Goal: Task Accomplishment & Management: Use online tool/utility

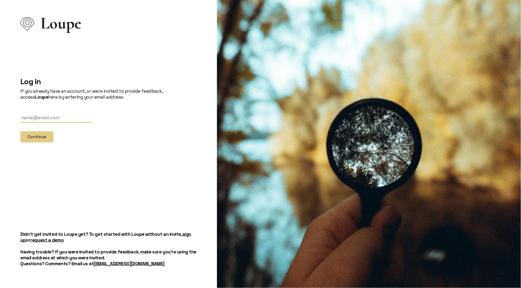
click at [17, 121] on div "Loupe Log in If you already have an account, or were invited to provide feedbac…" at bounding box center [108, 144] width 211 height 288
click at [27, 117] on input "text" at bounding box center [56, 118] width 72 height 10
type input "[EMAIL_ADDRESS][DOMAIN_NAME]"
click at [36, 134] on button "Continue" at bounding box center [36, 136] width 33 height 11
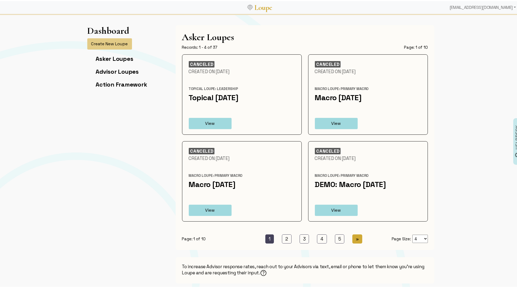
click at [356, 238] on span "»" at bounding box center [357, 238] width 3 height 6
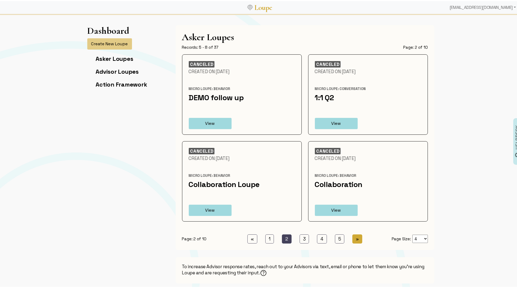
click at [356, 238] on span "»" at bounding box center [357, 238] width 3 height 6
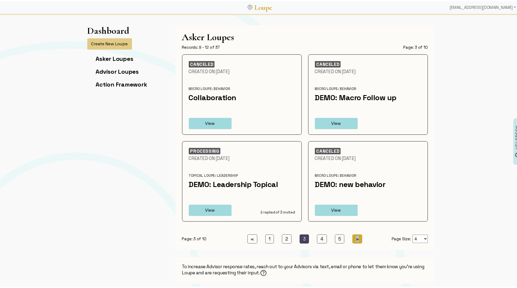
click at [356, 238] on span "»" at bounding box center [357, 238] width 3 height 6
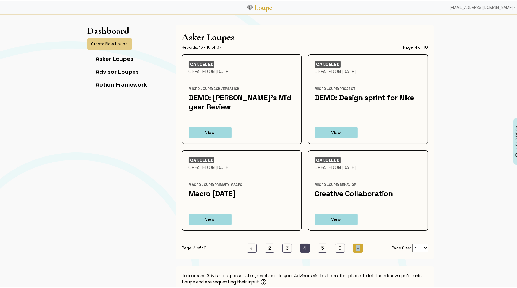
click at [355, 238] on div "Page: 4 of 10 « Previous 2 (current) 3 (current) 4 (current) 5 (current) 6 (cur…" at bounding box center [305, 244] width 252 height 16
click at [356, 245] on span "»" at bounding box center [357, 247] width 3 height 6
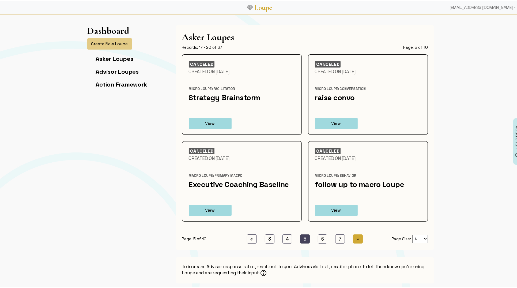
click at [356, 238] on span "»" at bounding box center [357, 238] width 3 height 6
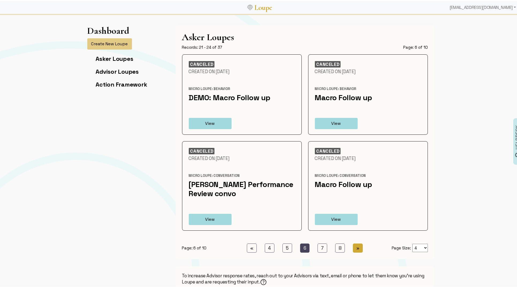
click at [356, 247] on span "»" at bounding box center [357, 247] width 3 height 6
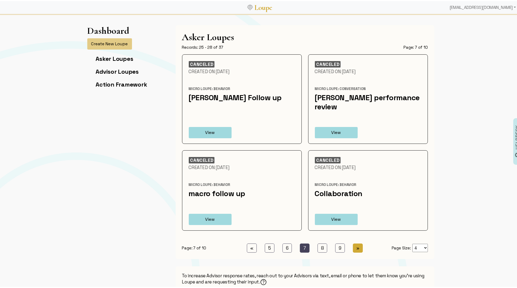
click at [356, 244] on span "»" at bounding box center [357, 247] width 3 height 6
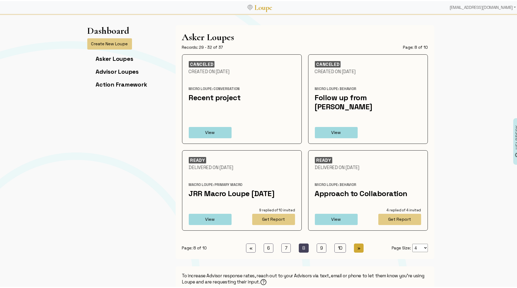
click at [357, 244] on span "»" at bounding box center [358, 247] width 3 height 6
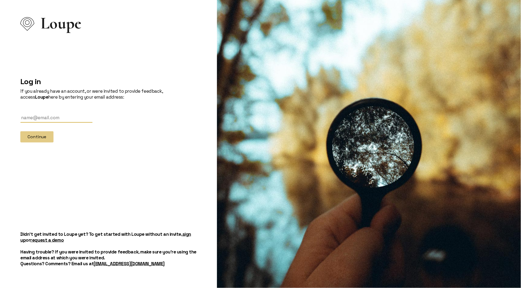
click at [52, 118] on input "text" at bounding box center [56, 118] width 72 height 10
type input "[EMAIL_ADDRESS][DOMAIN_NAME]"
click at [49, 136] on button "Continue" at bounding box center [36, 136] width 33 height 11
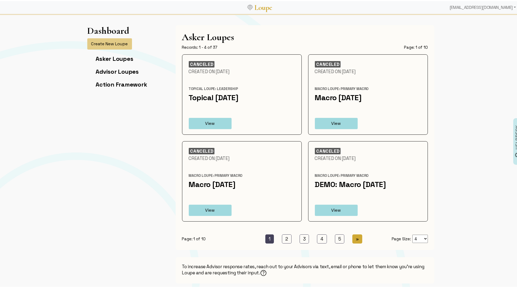
click at [357, 238] on span "»" at bounding box center [357, 238] width 3 height 6
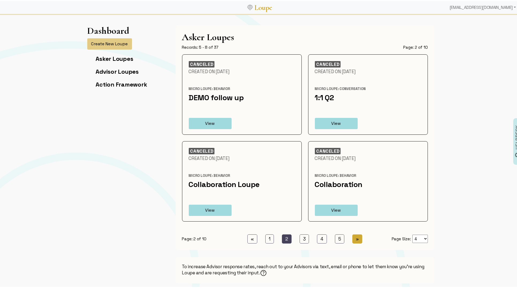
click at [357, 238] on span "»" at bounding box center [357, 238] width 3 height 6
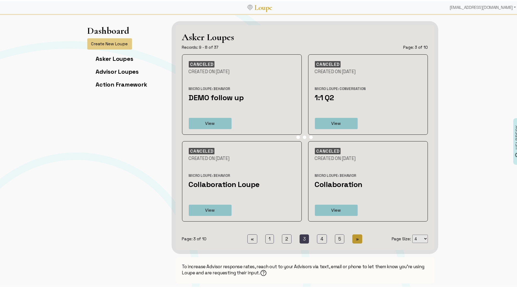
click at [357, 238] on span "»" at bounding box center [357, 238] width 3 height 6
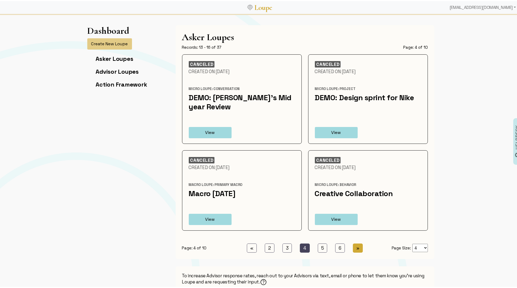
drag, startPoint x: 356, startPoint y: 239, endPoint x: 356, endPoint y: 242, distance: 3.2
click at [356, 240] on div "Page: 4 of 10 « Previous 2 (current) 3 (current) 4 (current) 5 (current) 6 (cur…" at bounding box center [305, 244] width 252 height 16
click at [356, 244] on span "»" at bounding box center [357, 247] width 3 height 6
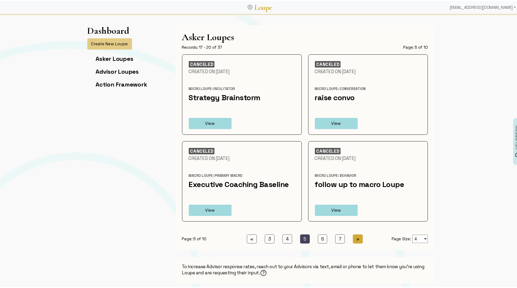
click at [356, 240] on span "»" at bounding box center [357, 238] width 3 height 6
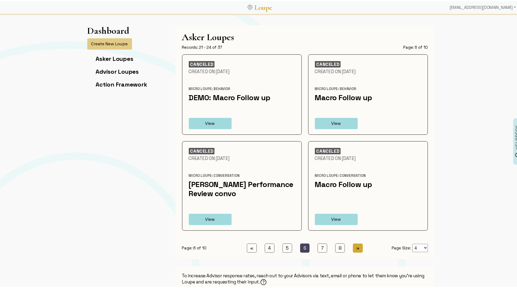
click at [358, 248] on link "» Next" at bounding box center [358, 246] width 10 height 9
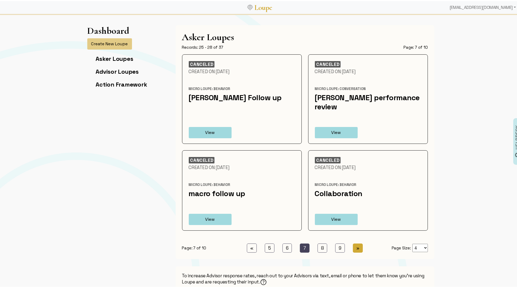
click at [357, 244] on span "»" at bounding box center [357, 247] width 3 height 6
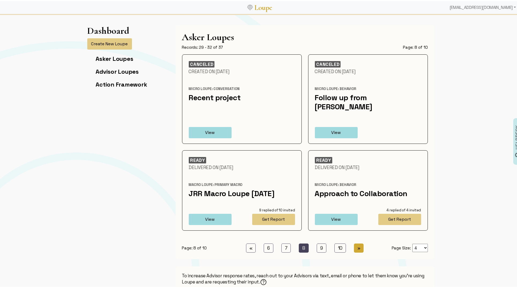
click at [357, 244] on span "»" at bounding box center [358, 247] width 3 height 6
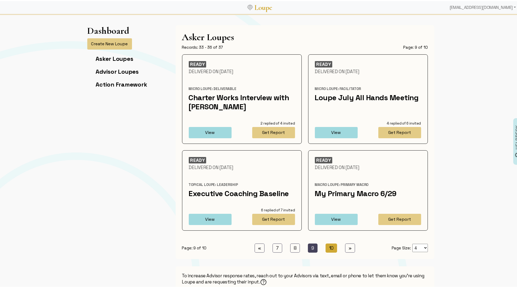
click at [329, 247] on link "10 (current)" at bounding box center [331, 246] width 12 height 9
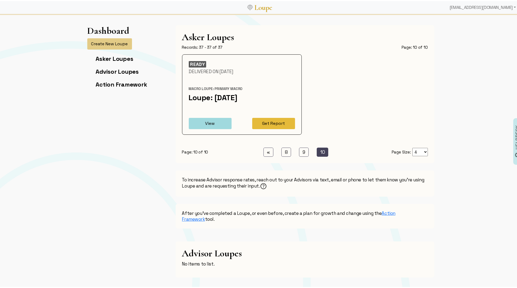
click at [261, 121] on button "Get Report" at bounding box center [273, 122] width 43 height 11
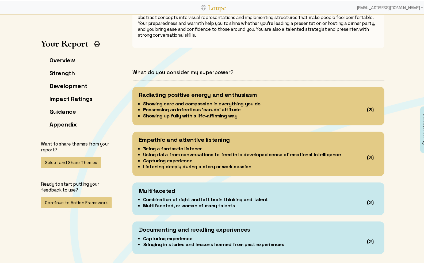
scroll to position [489, 0]
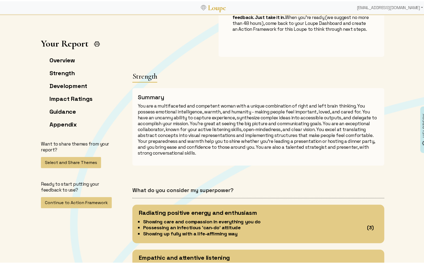
scroll to position [371, 0]
